Goal: Transaction & Acquisition: Purchase product/service

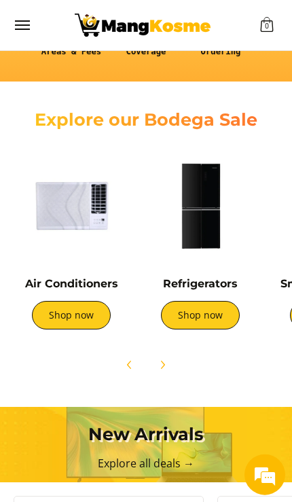
scroll to position [343, 0]
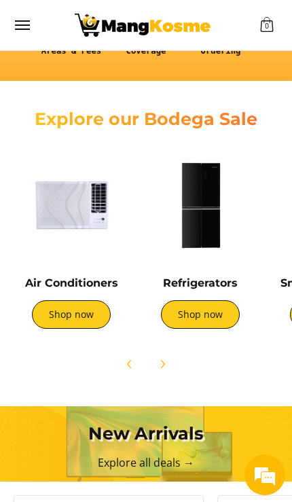
click at [211, 314] on link "Shop now" at bounding box center [200, 315] width 79 height 29
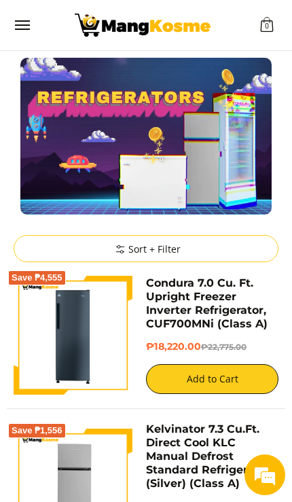
click at [27, 31] on button "Menu" at bounding box center [22, 25] width 16 height 50
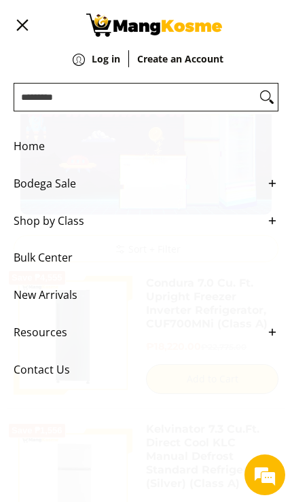
click at [148, 32] on img "Customer Navigation" at bounding box center [154, 25] width 136 height 23
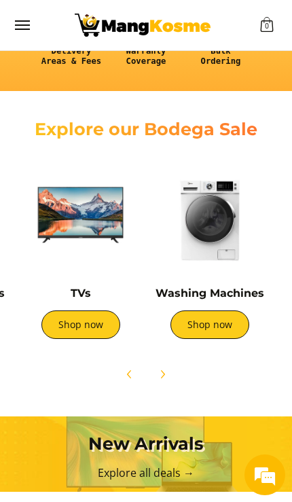
scroll to position [0, 508]
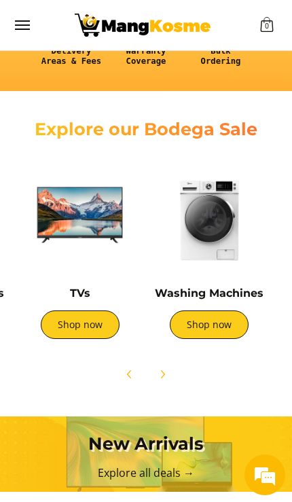
click at [89, 325] on link "Shop now" at bounding box center [80, 325] width 79 height 29
